Goal: Task Accomplishment & Management: Use online tool/utility

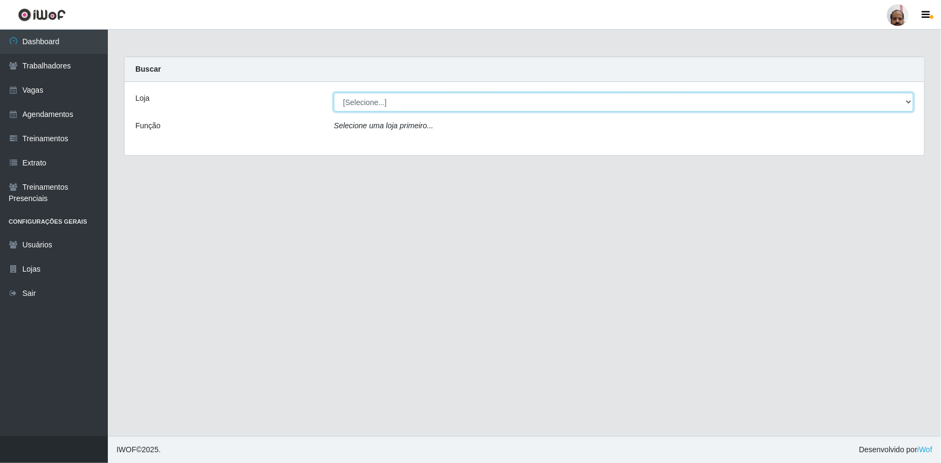
click at [371, 106] on select "[Selecione...] Mar Vermelho - Loja 05" at bounding box center [623, 102] width 579 height 19
select select "252"
click at [334, 93] on select "[Selecione...] Mar Vermelho - Loja 05" at bounding box center [623, 102] width 579 height 19
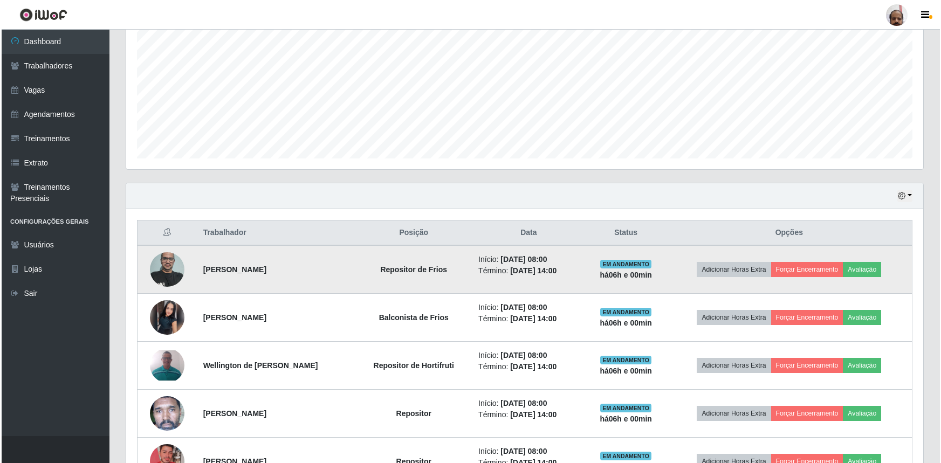
scroll to position [245, 0]
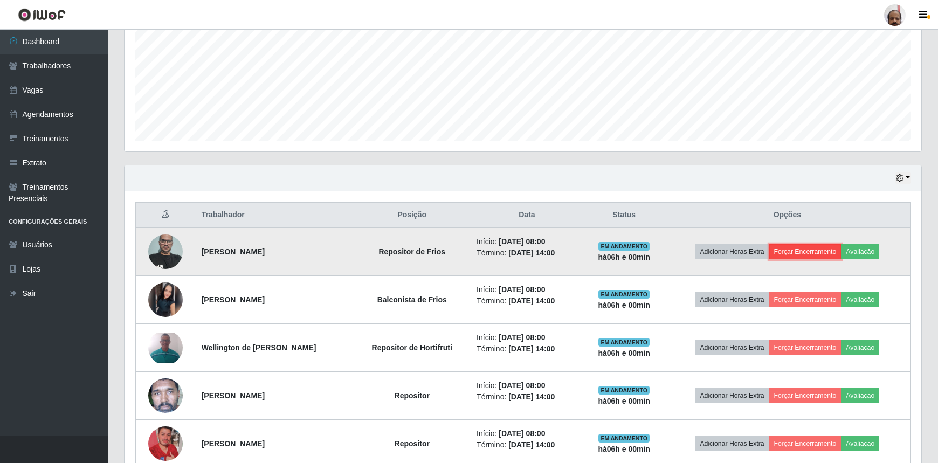
click at [835, 248] on button "Forçar Encerramento" at bounding box center [805, 251] width 72 height 15
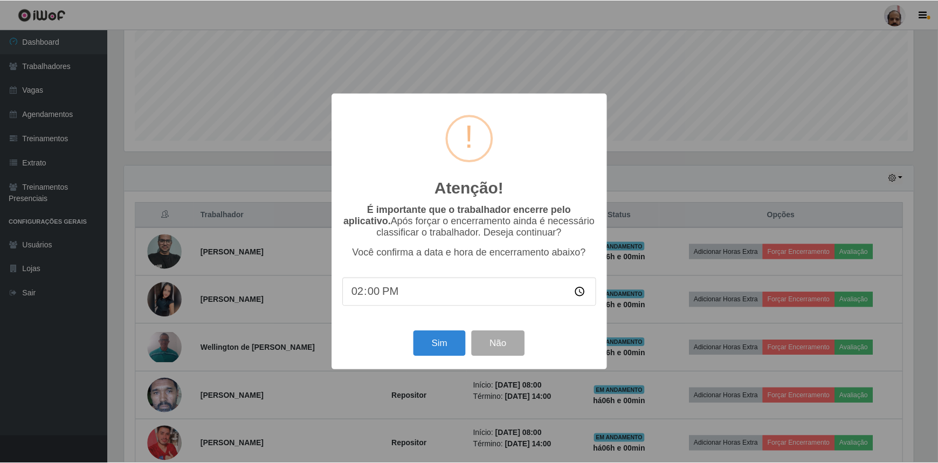
scroll to position [224, 792]
click at [444, 346] on button "Sim" at bounding box center [441, 343] width 52 height 25
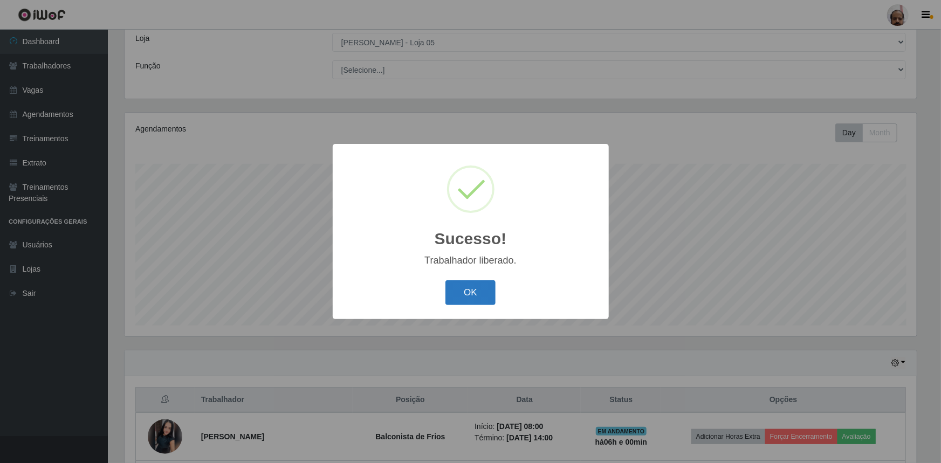
click at [474, 293] on button "OK" at bounding box center [470, 292] width 50 height 25
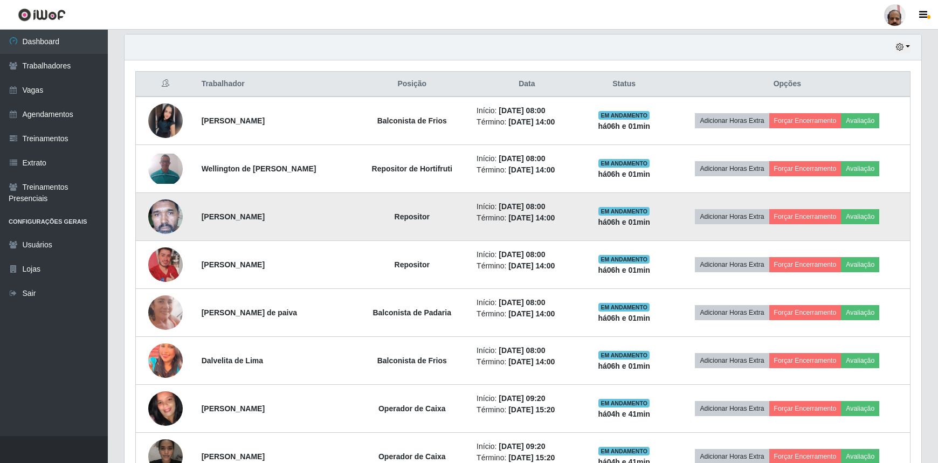
scroll to position [403, 0]
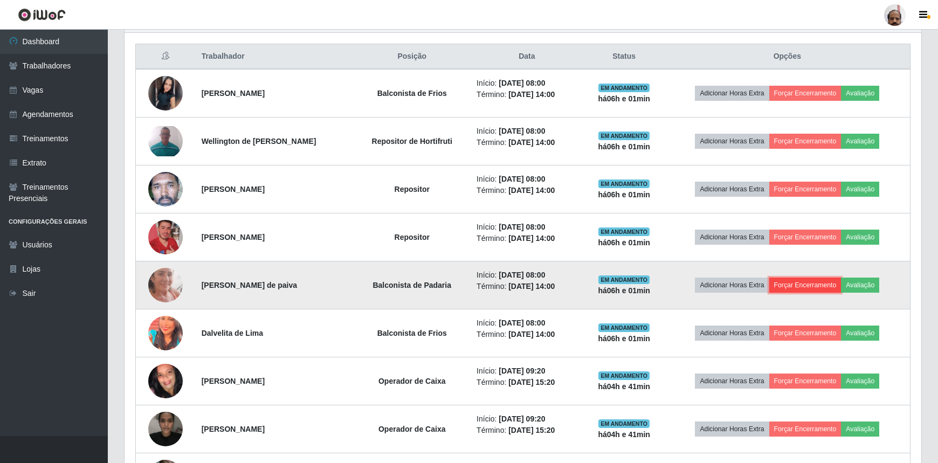
click at [802, 285] on button "Forçar Encerramento" at bounding box center [805, 285] width 72 height 15
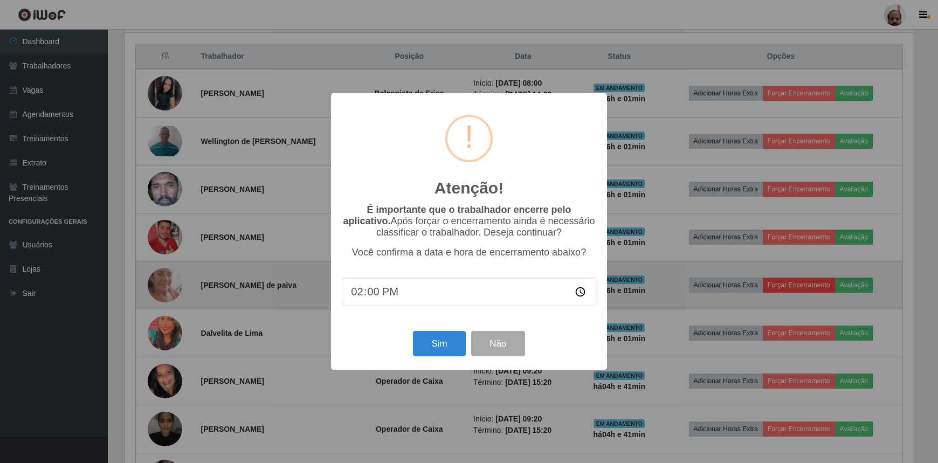
scroll to position [224, 792]
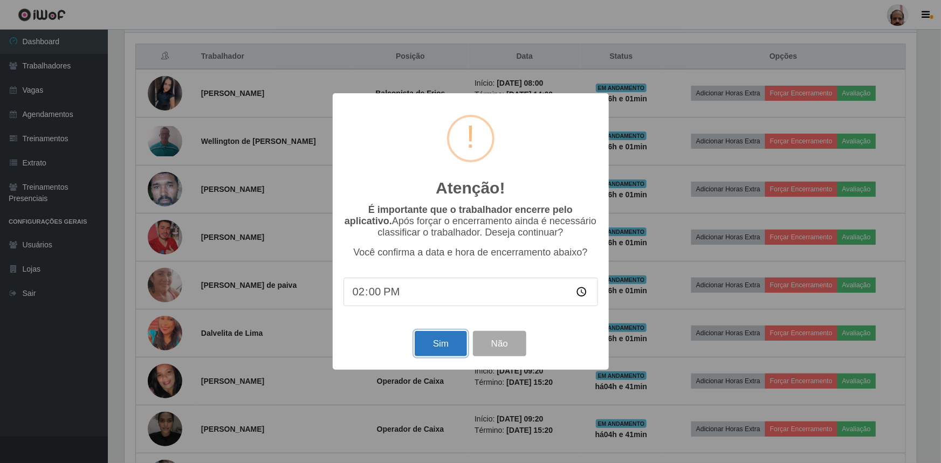
click at [460, 354] on button "Sim" at bounding box center [441, 343] width 52 height 25
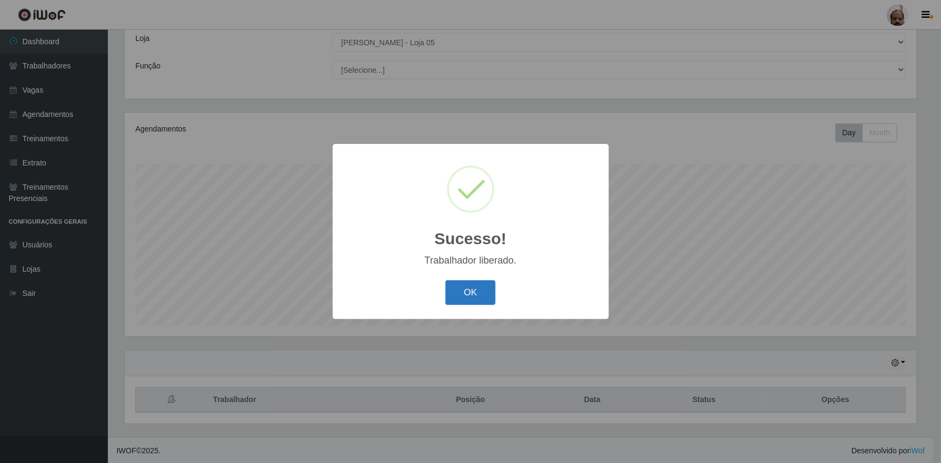
click at [476, 300] on button "OK" at bounding box center [470, 292] width 50 height 25
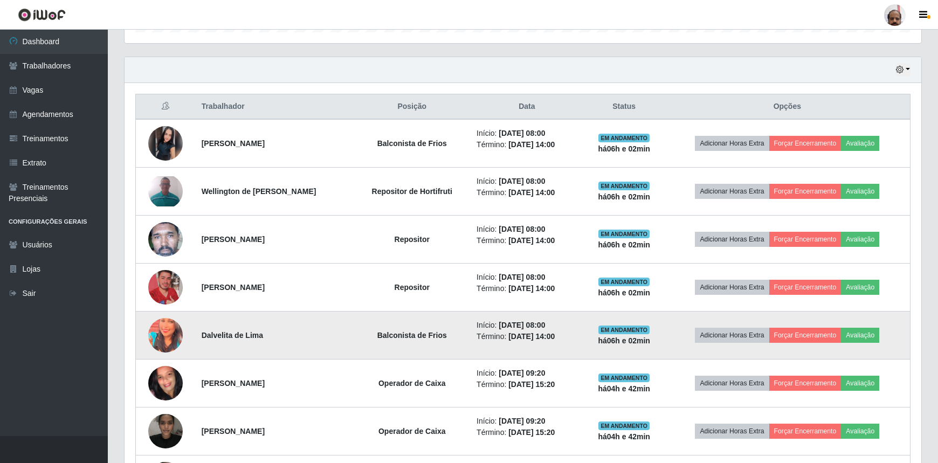
scroll to position [354, 0]
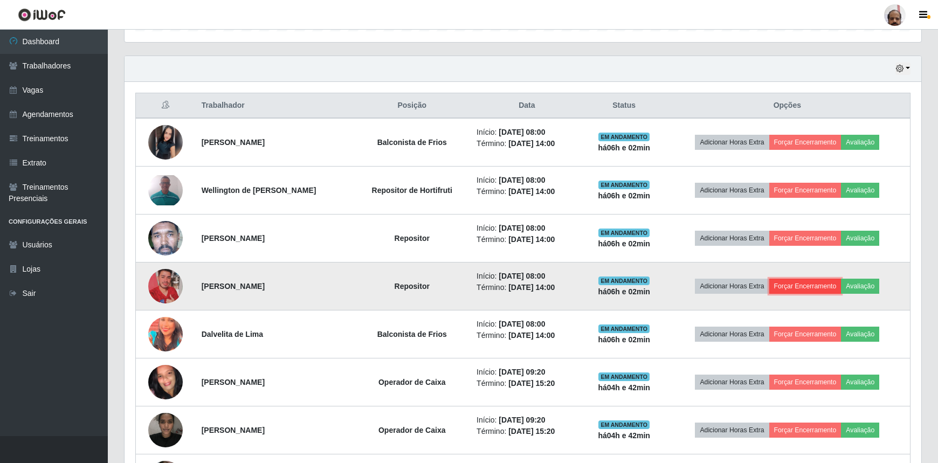
click at [816, 283] on button "Forçar Encerramento" at bounding box center [805, 286] width 72 height 15
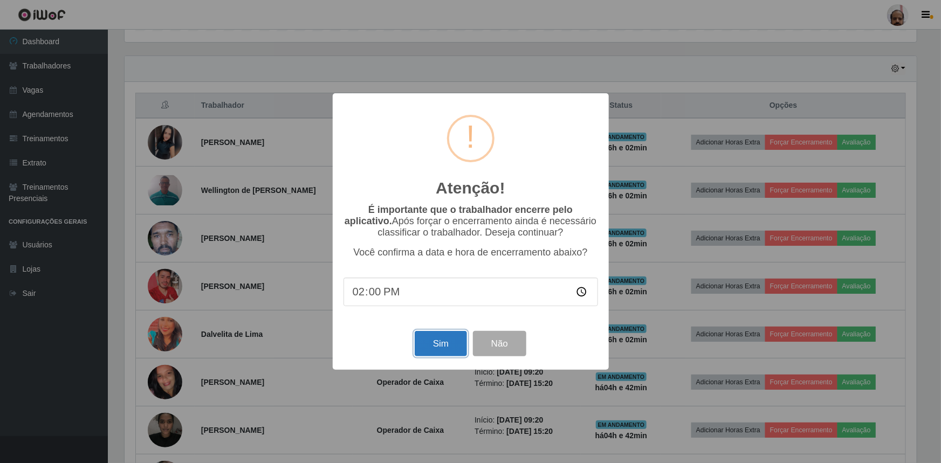
click at [436, 345] on button "Sim" at bounding box center [441, 343] width 52 height 25
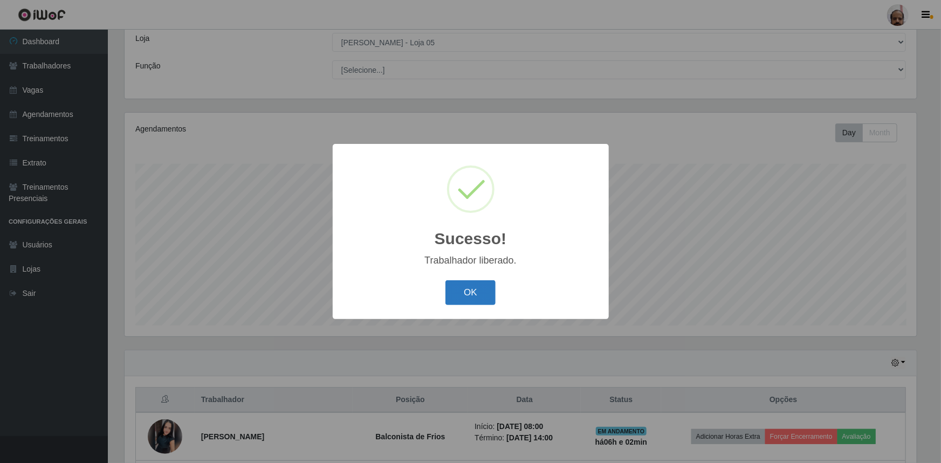
click at [471, 296] on button "OK" at bounding box center [470, 292] width 50 height 25
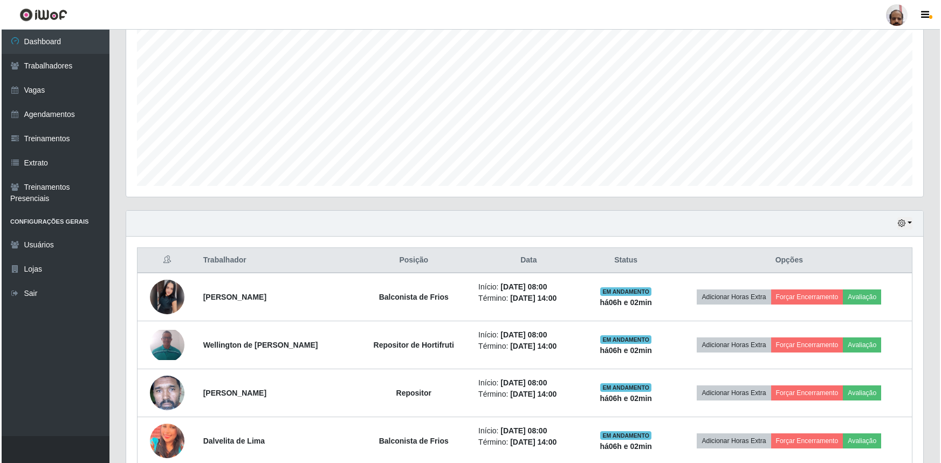
scroll to position [256, 0]
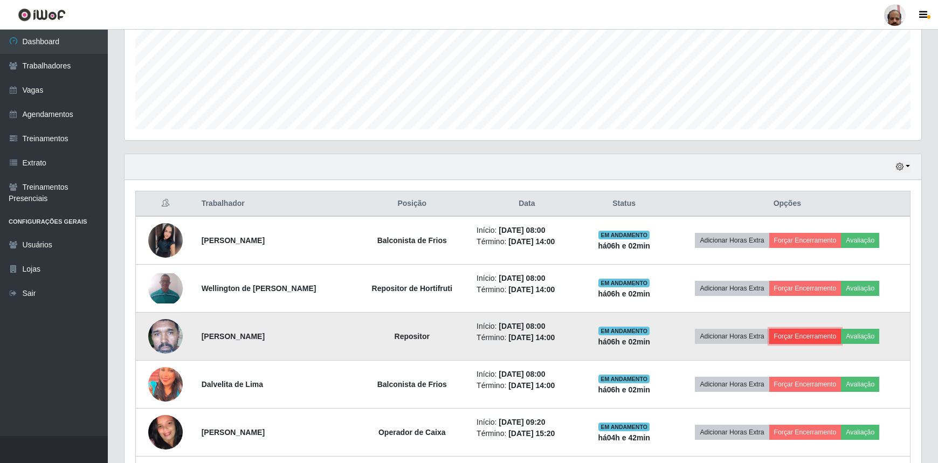
click at [818, 334] on button "Forçar Encerramento" at bounding box center [805, 336] width 72 height 15
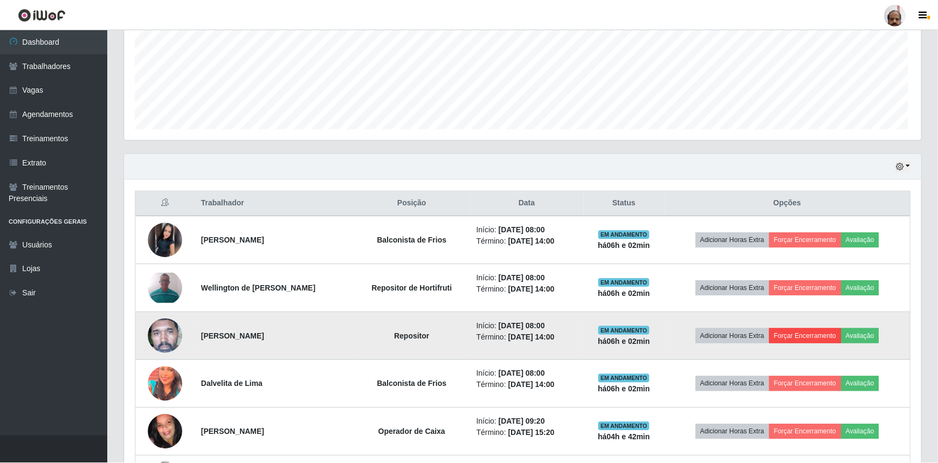
scroll to position [224, 792]
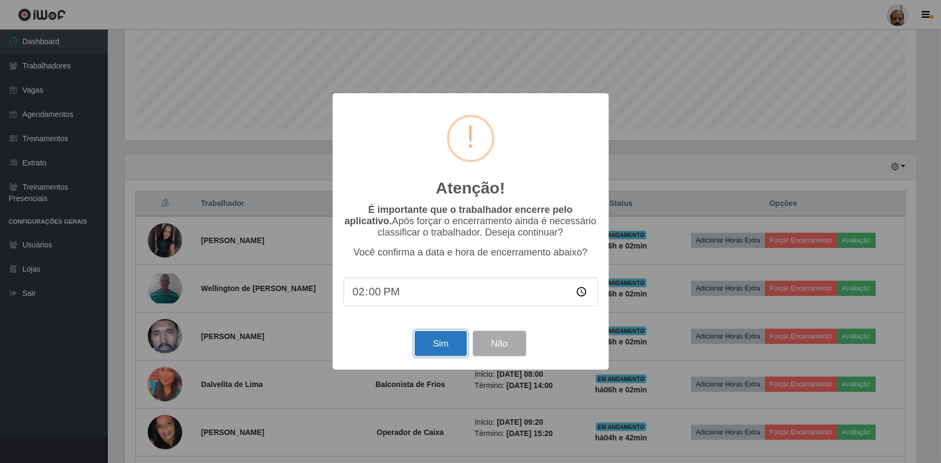
click at [447, 348] on button "Sim" at bounding box center [441, 343] width 52 height 25
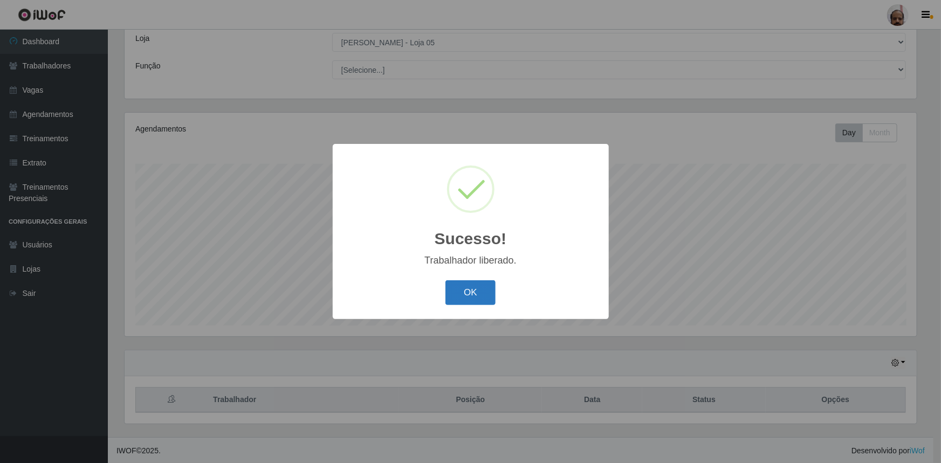
click at [478, 296] on button "OK" at bounding box center [470, 292] width 50 height 25
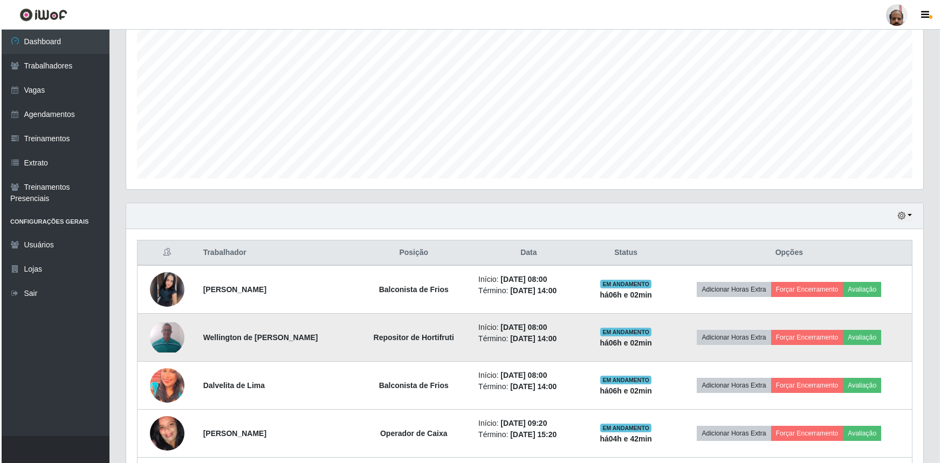
scroll to position [0, 0]
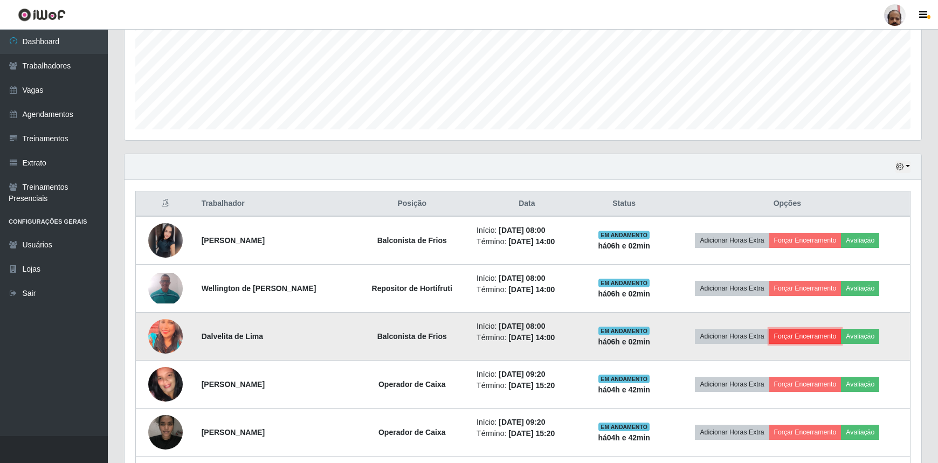
click at [803, 333] on button "Forçar Encerramento" at bounding box center [805, 336] width 72 height 15
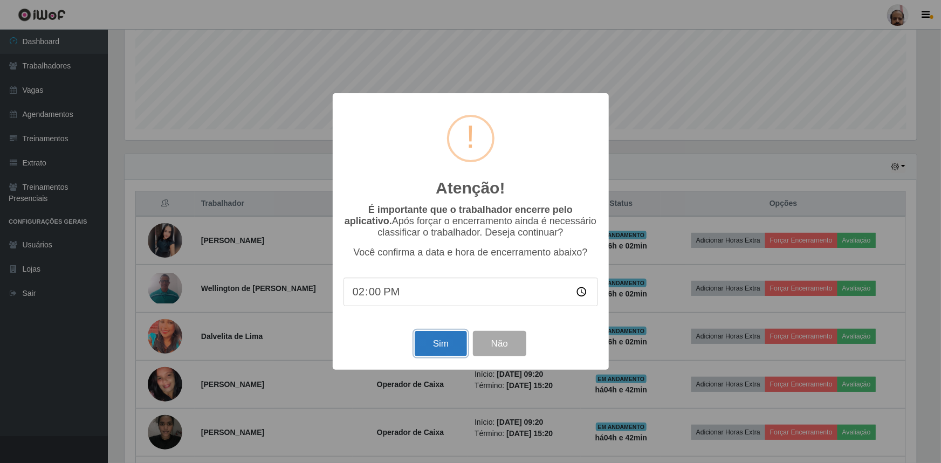
click at [447, 348] on button "Sim" at bounding box center [441, 343] width 52 height 25
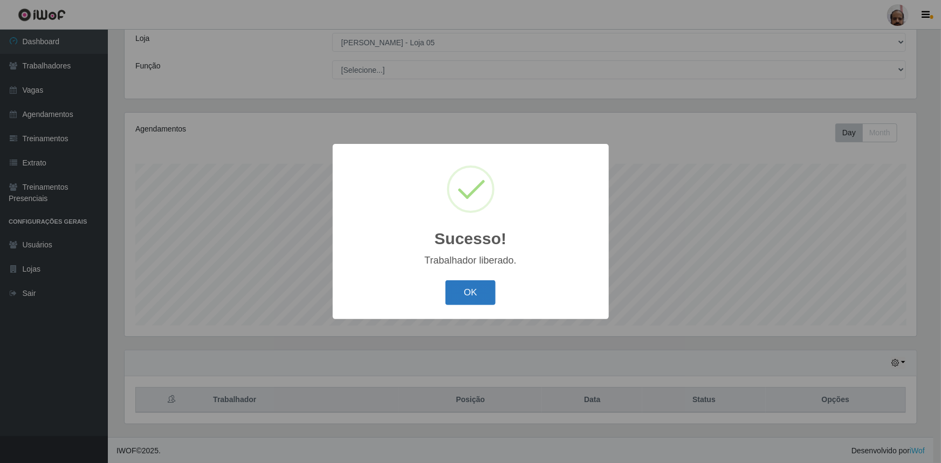
click at [474, 298] on button "OK" at bounding box center [470, 292] width 50 height 25
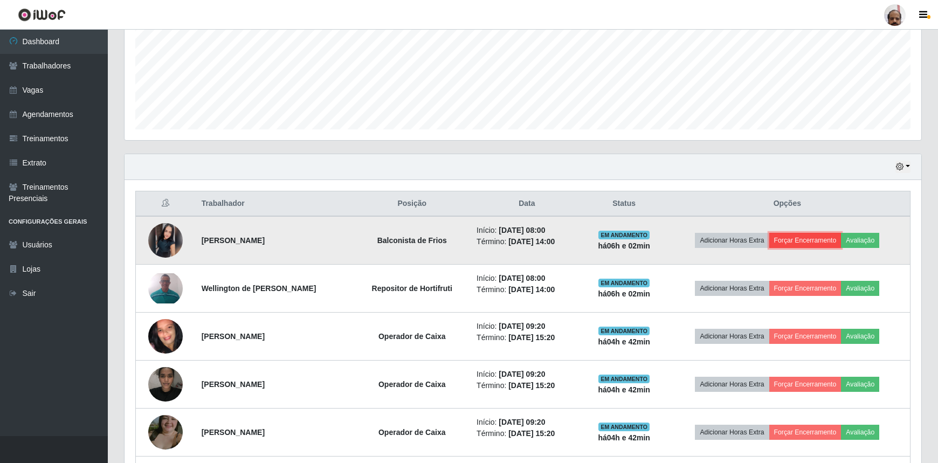
click at [823, 240] on button "Forçar Encerramento" at bounding box center [805, 240] width 72 height 15
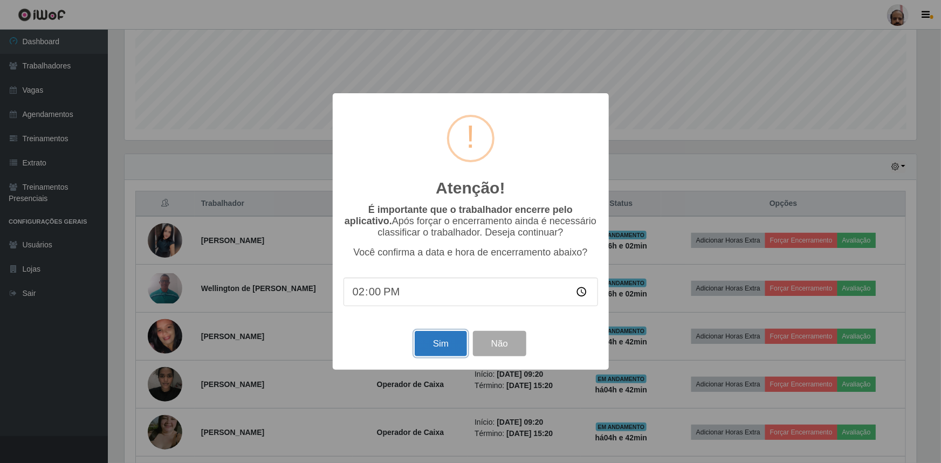
click at [438, 348] on button "Sim" at bounding box center [441, 343] width 52 height 25
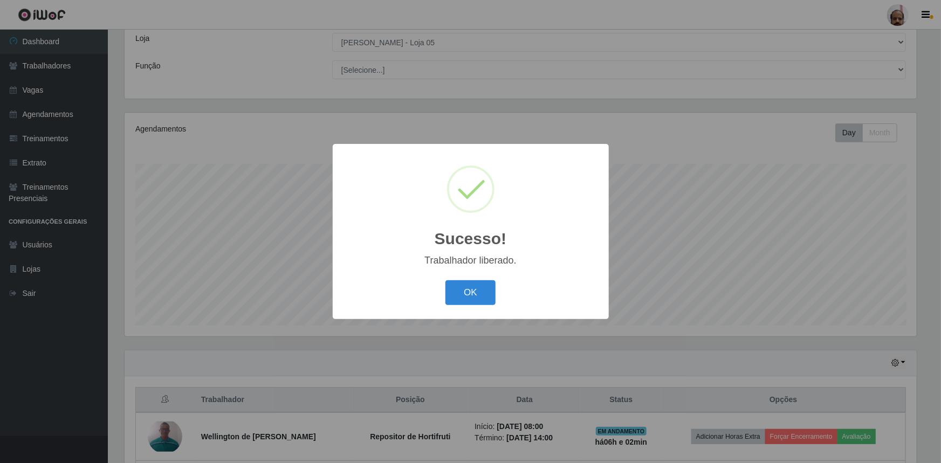
click at [465, 292] on button "OK" at bounding box center [470, 292] width 50 height 25
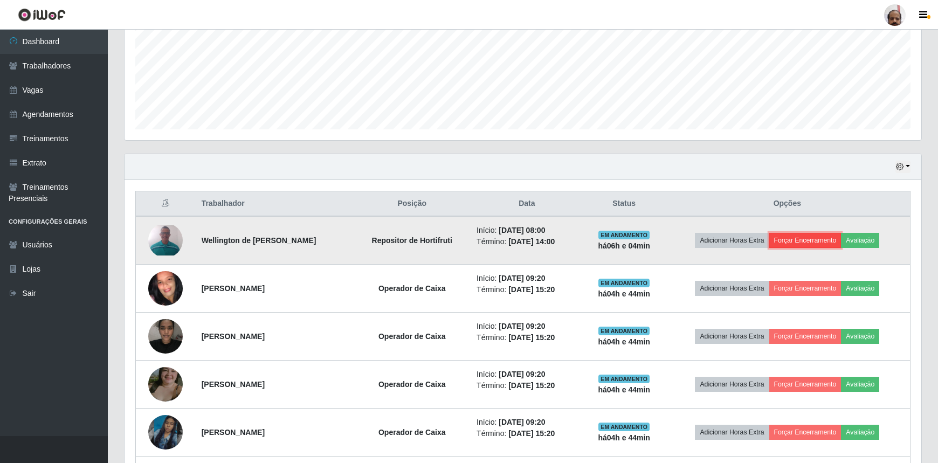
click at [803, 241] on button "Forçar Encerramento" at bounding box center [805, 240] width 72 height 15
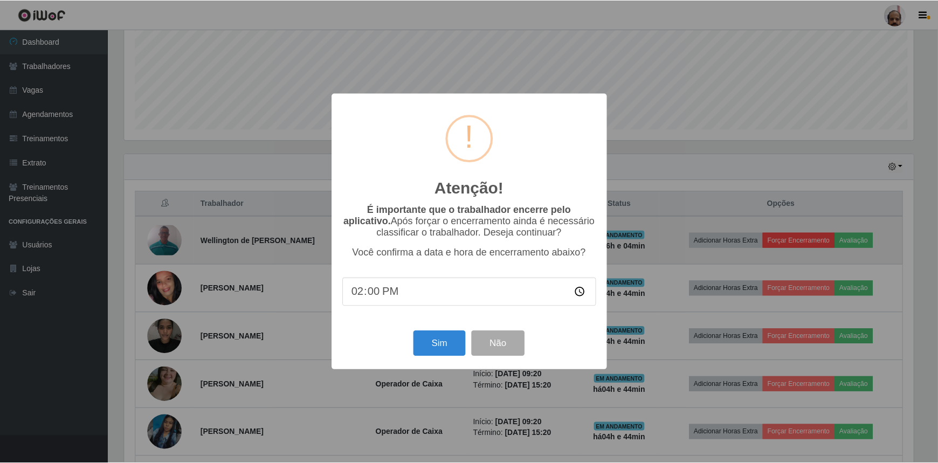
scroll to position [224, 792]
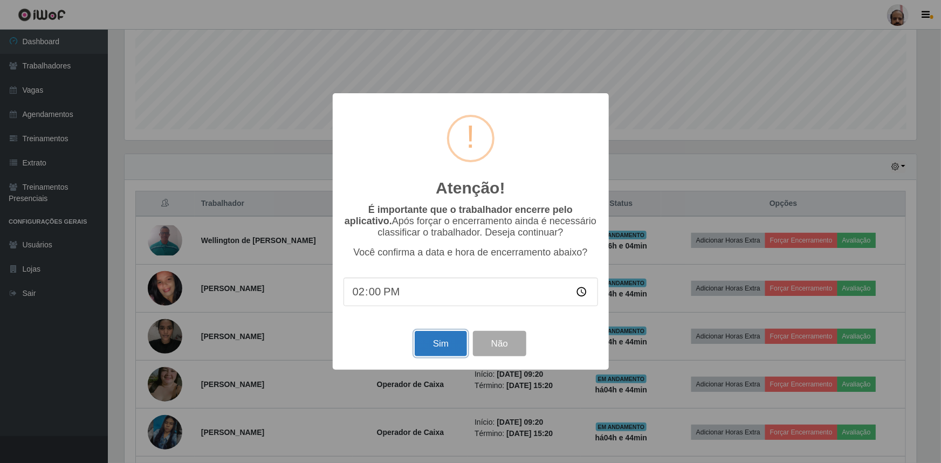
click at [433, 346] on button "Sim" at bounding box center [441, 343] width 52 height 25
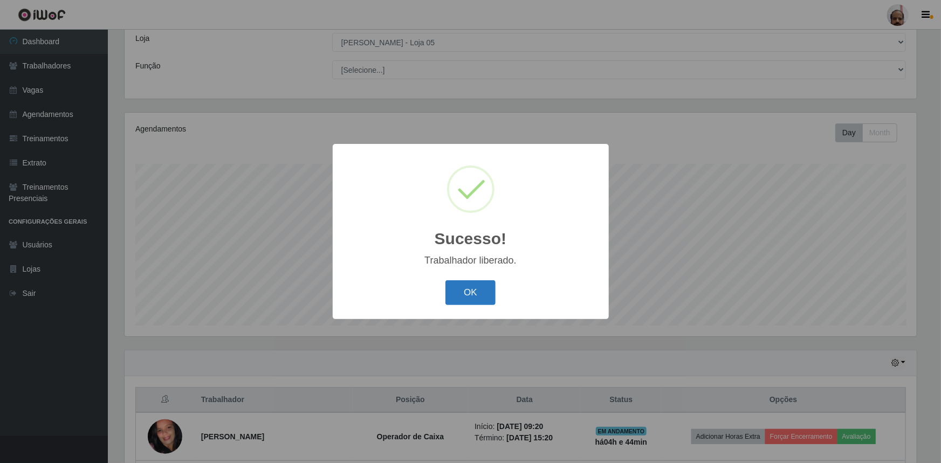
click at [476, 298] on button "OK" at bounding box center [470, 292] width 50 height 25
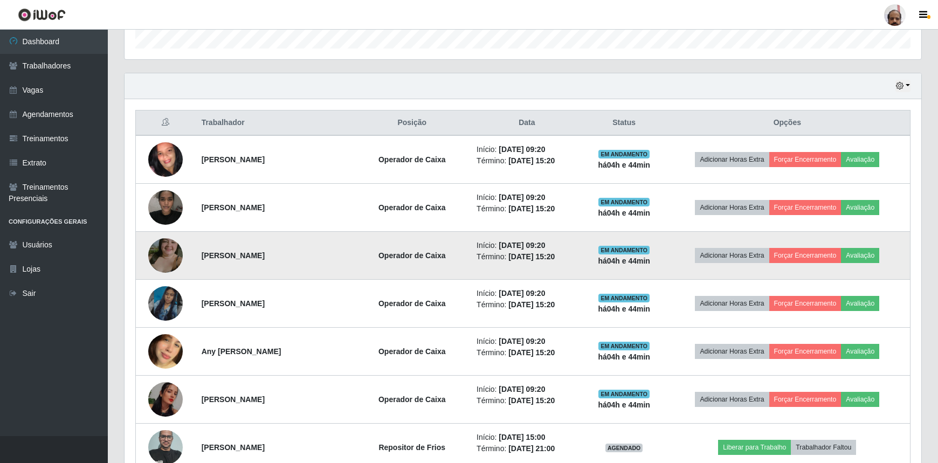
scroll to position [354, 0]
